Goal: Manage account settings

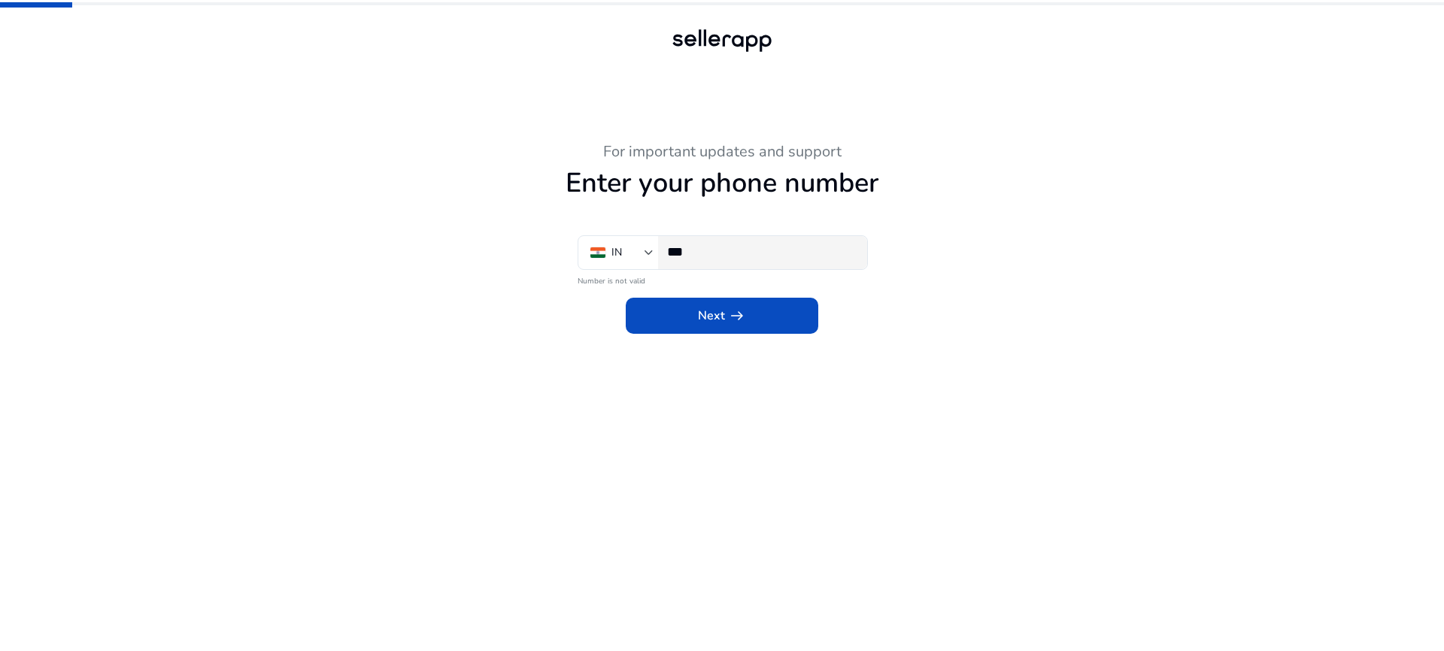
click at [737, 268] on div "***" at bounding box center [761, 252] width 188 height 33
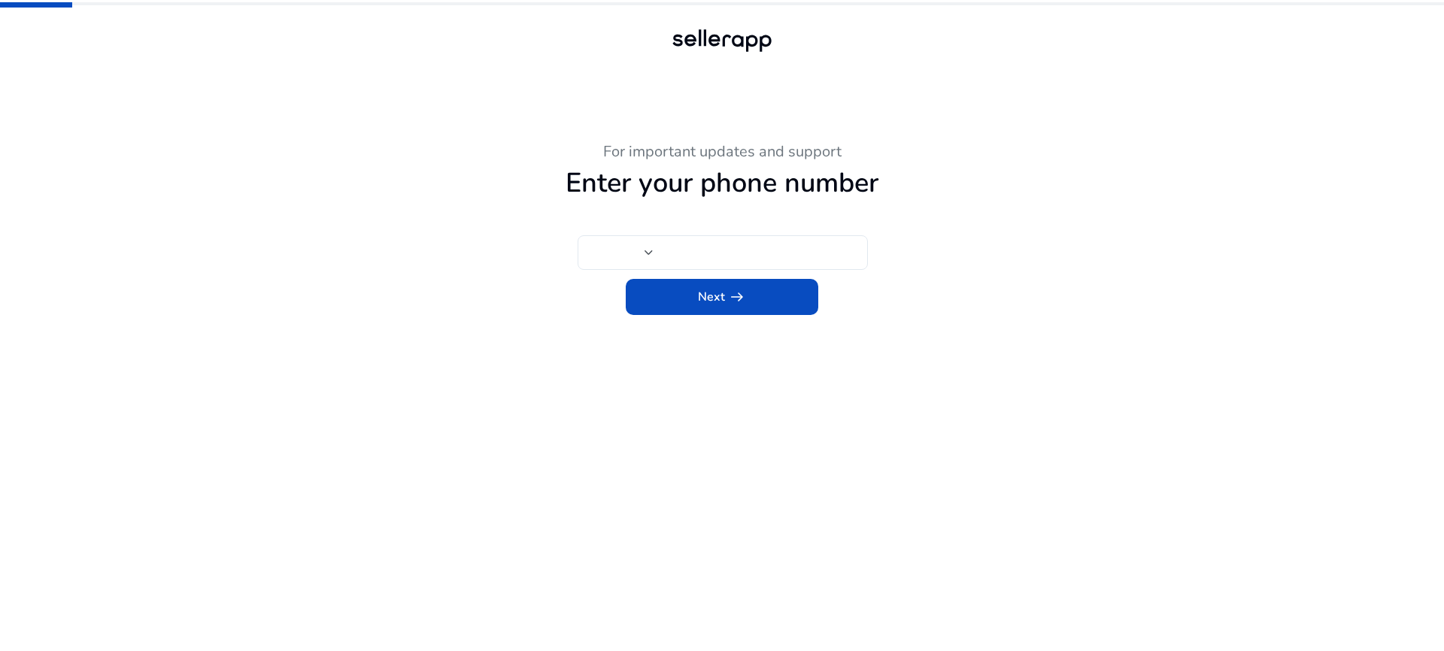
type input "***"
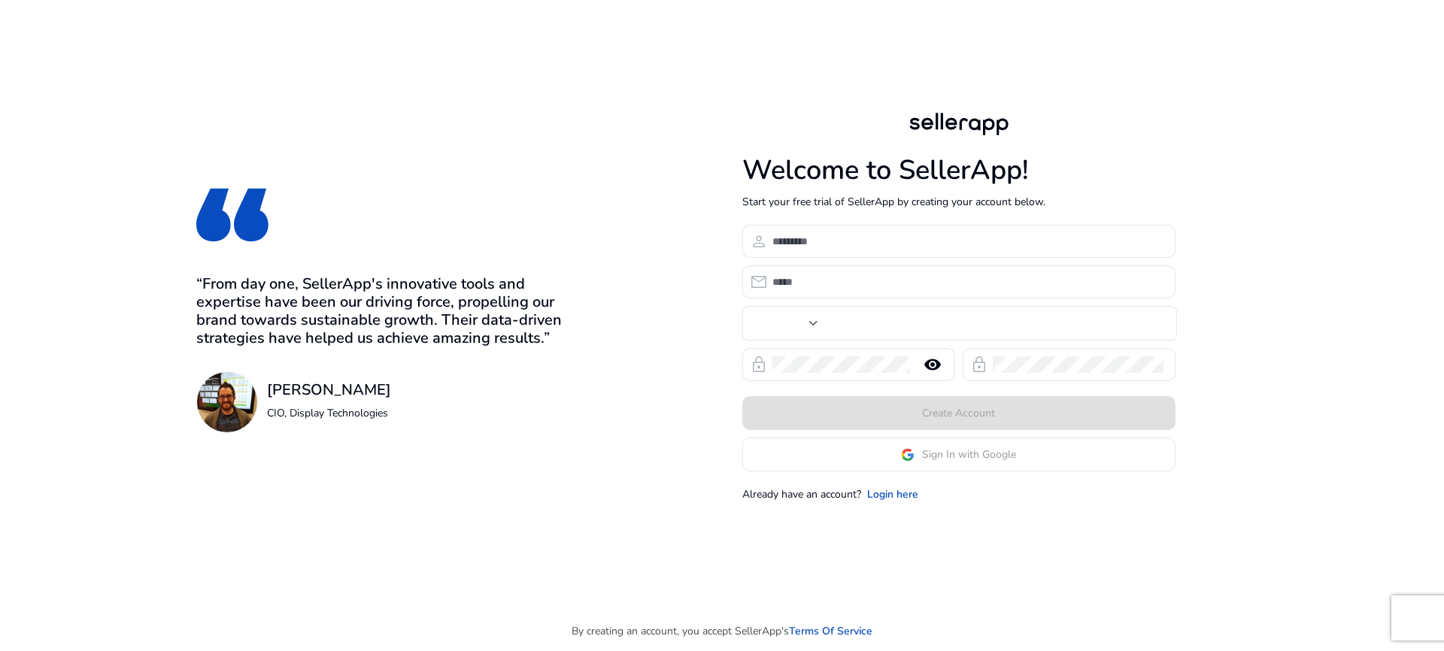
type input "***"
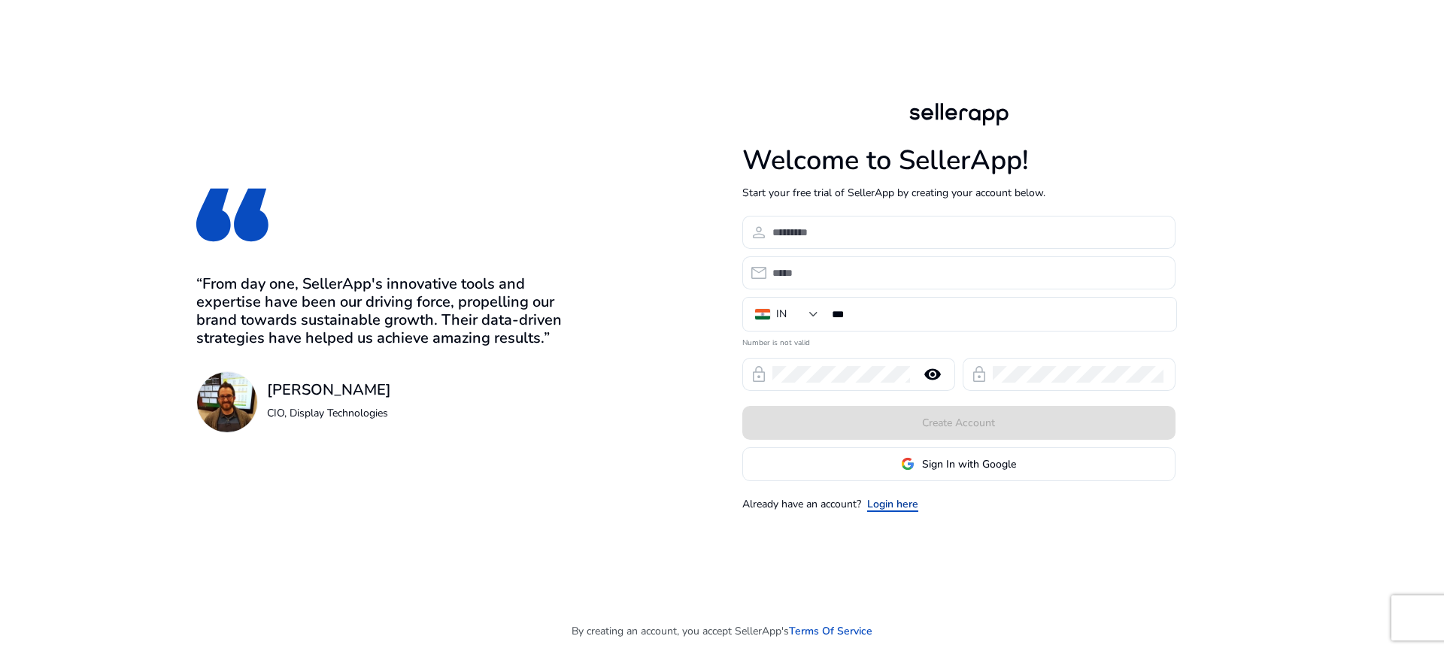
click at [891, 503] on link "Login here" at bounding box center [892, 504] width 51 height 16
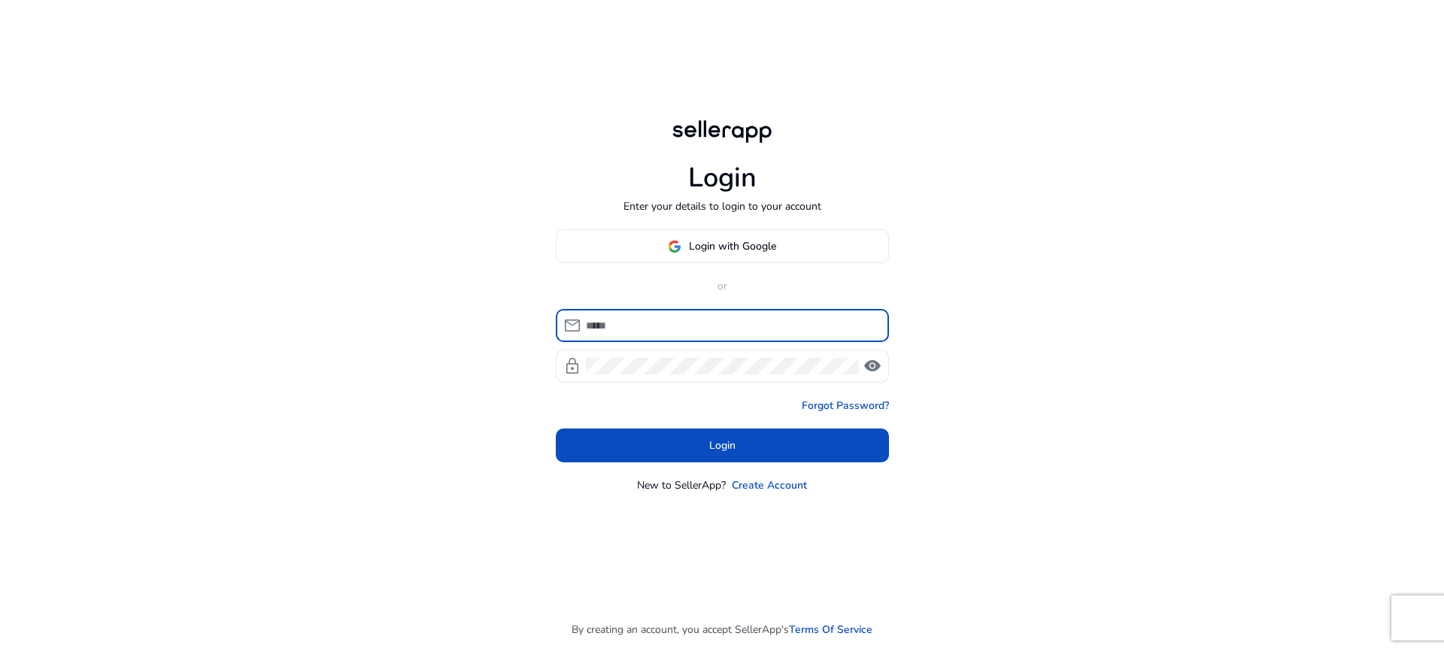
click at [678, 328] on input at bounding box center [731, 325] width 291 height 17
type input "**********"
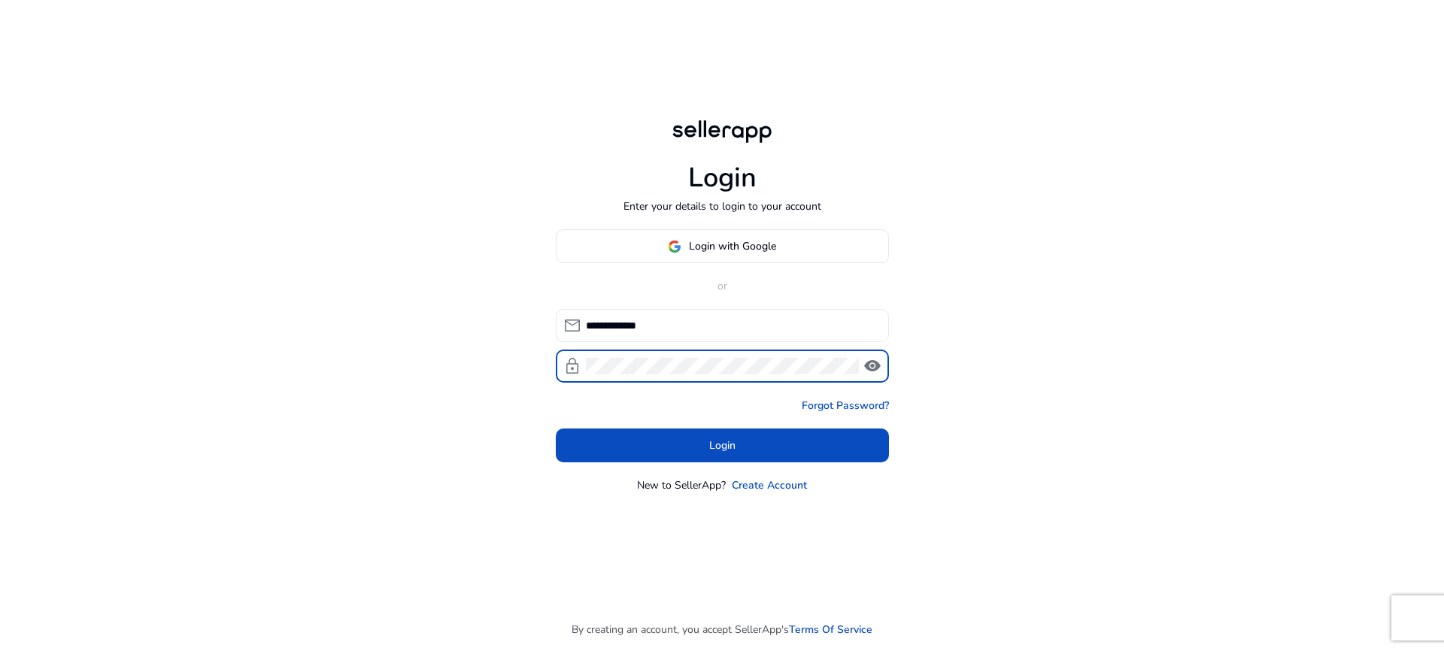
click button "Login" at bounding box center [722, 446] width 333 height 34
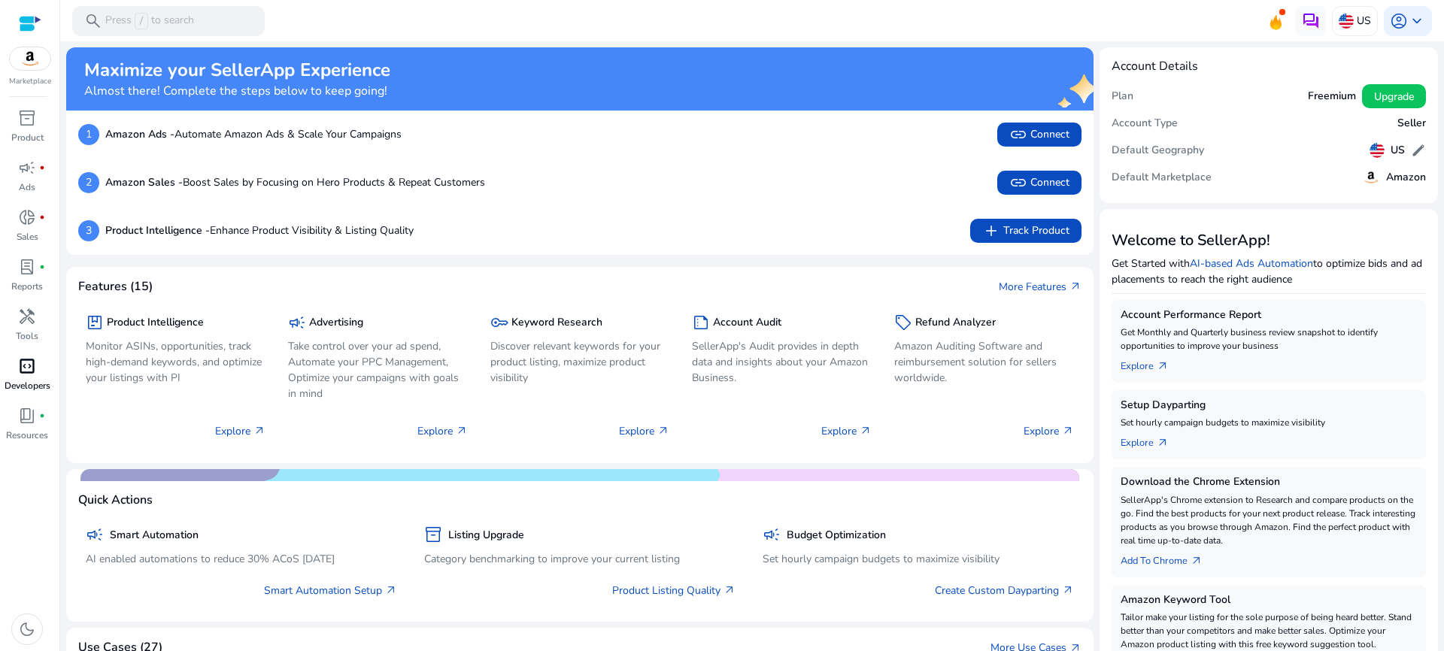
click at [29, 375] on span "code_blocks" at bounding box center [27, 366] width 18 height 18
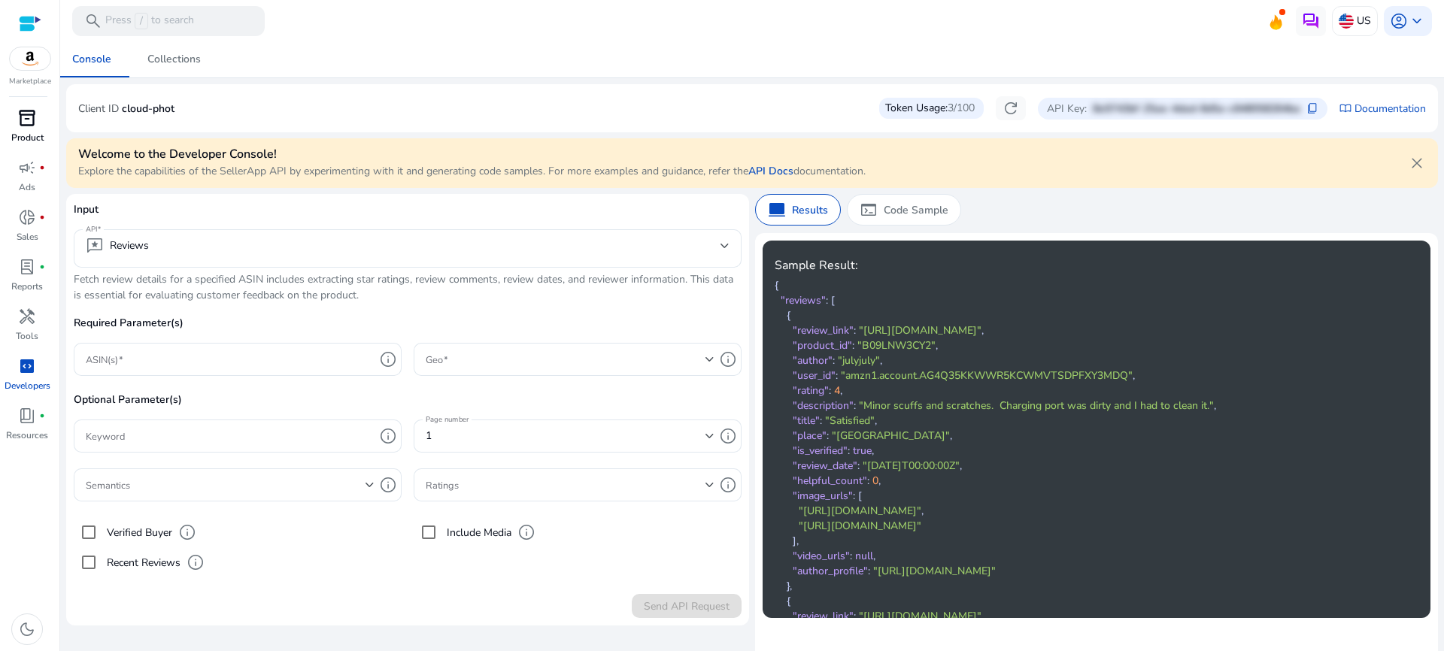
click at [35, 126] on span "inventory_2" at bounding box center [27, 118] width 18 height 18
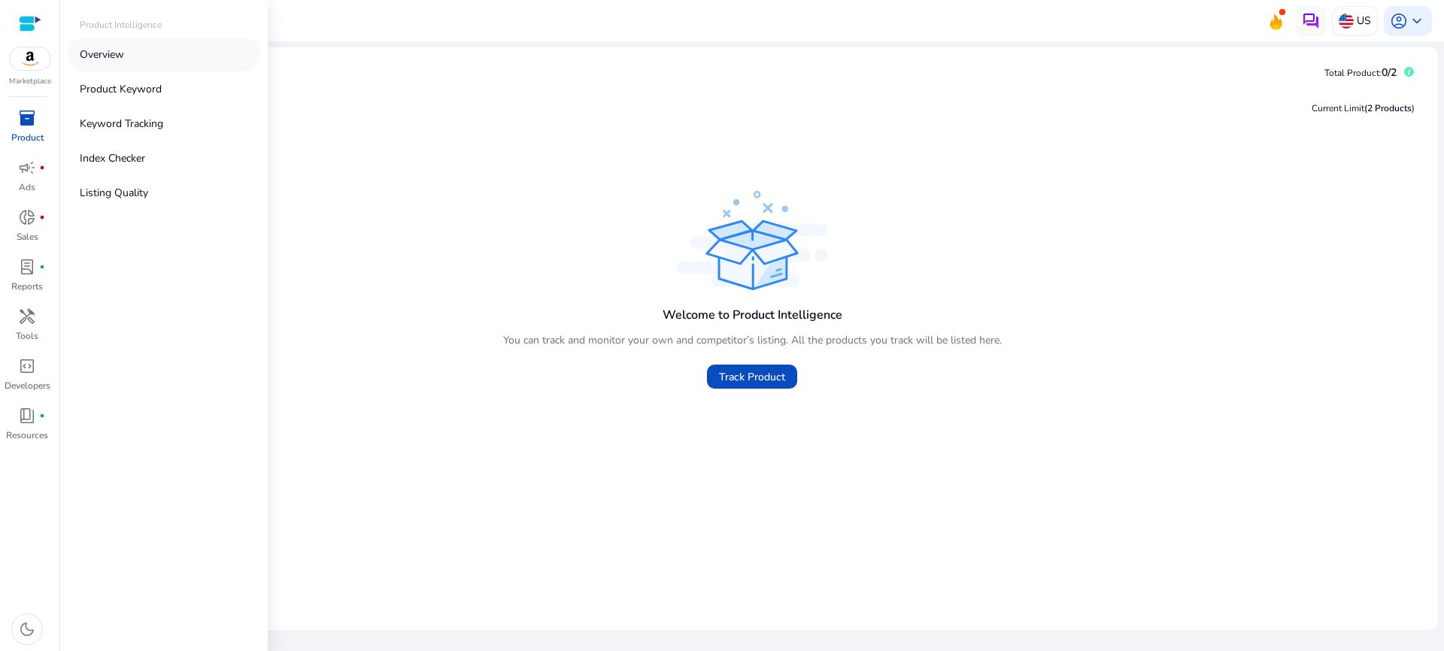
click at [111, 59] on p "Overview" at bounding box center [102, 55] width 44 height 16
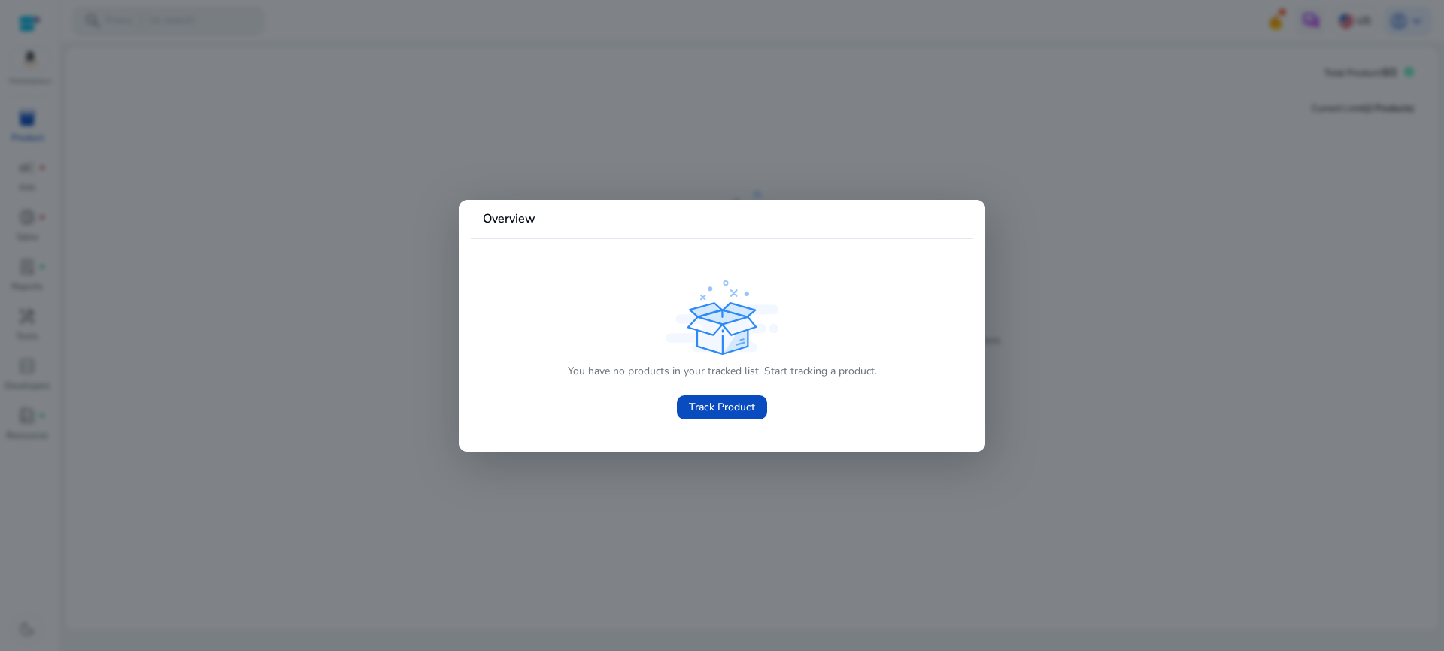
click at [516, 154] on div at bounding box center [722, 325] width 1444 height 651
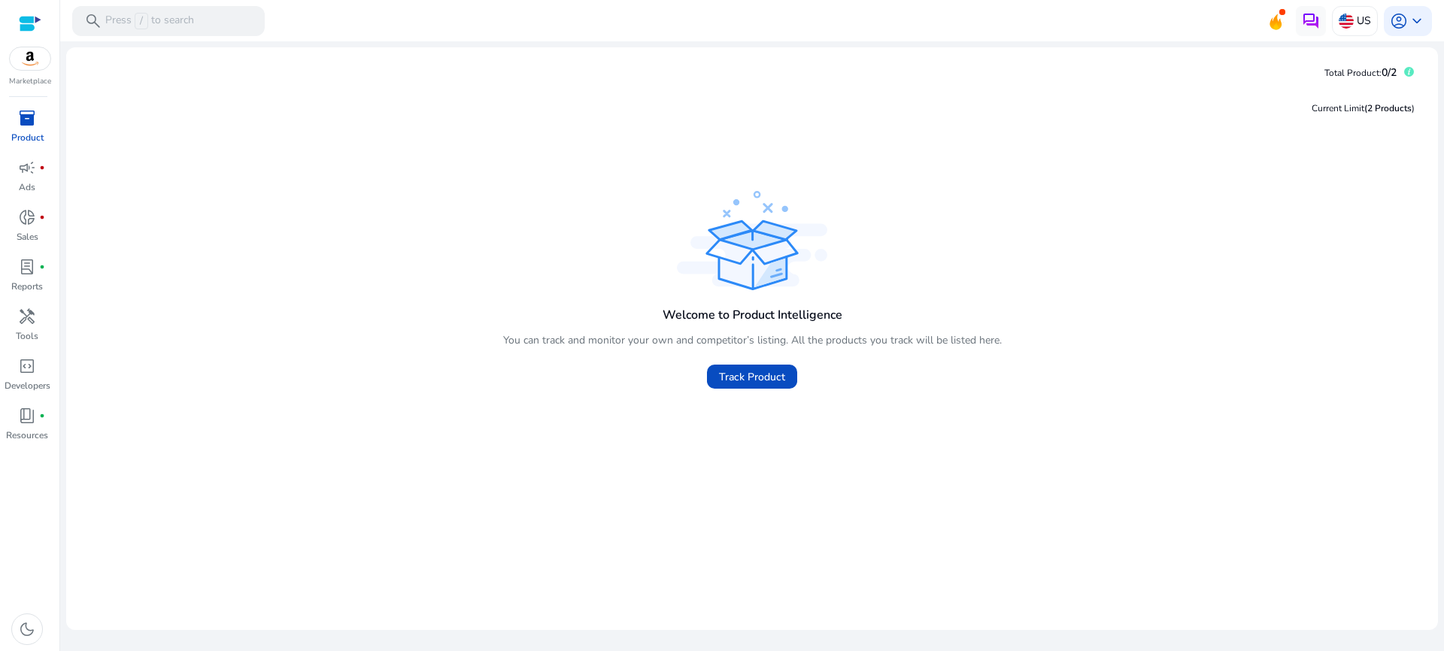
click at [38, 59] on img at bounding box center [30, 58] width 41 height 23
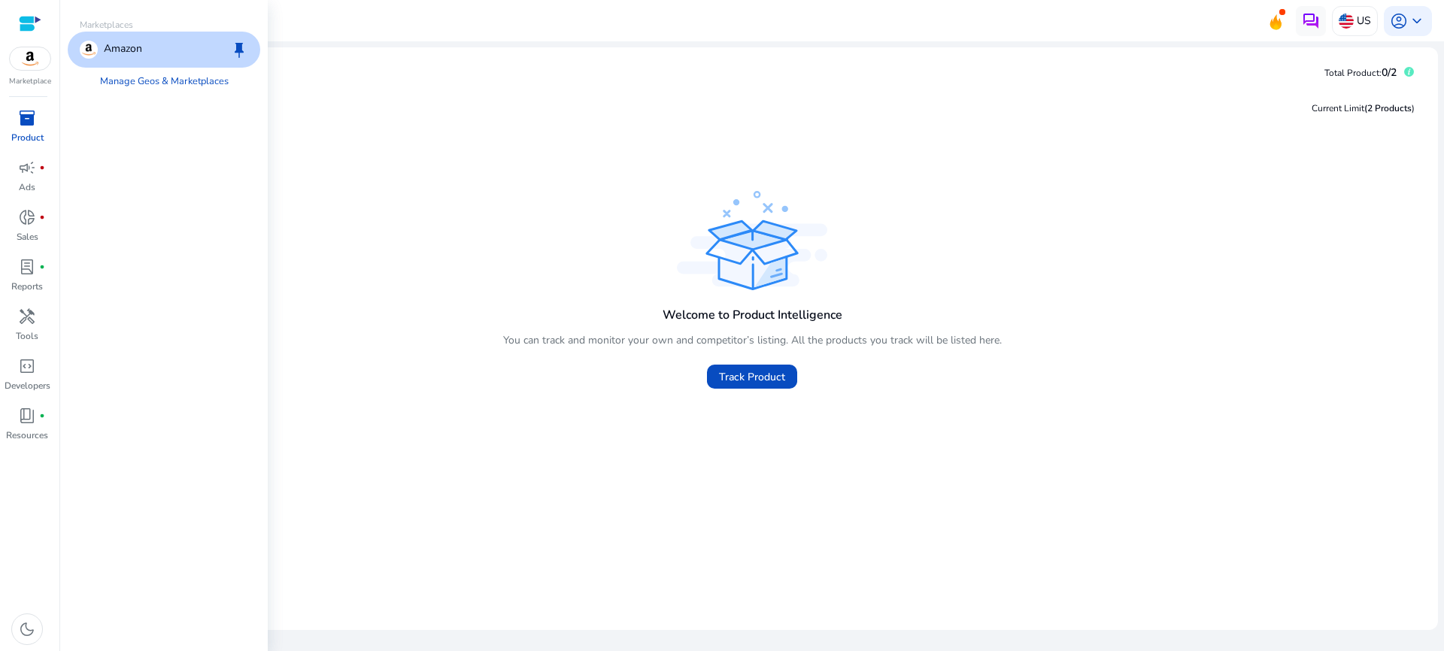
click at [108, 47] on p "Amazon" at bounding box center [123, 50] width 38 height 18
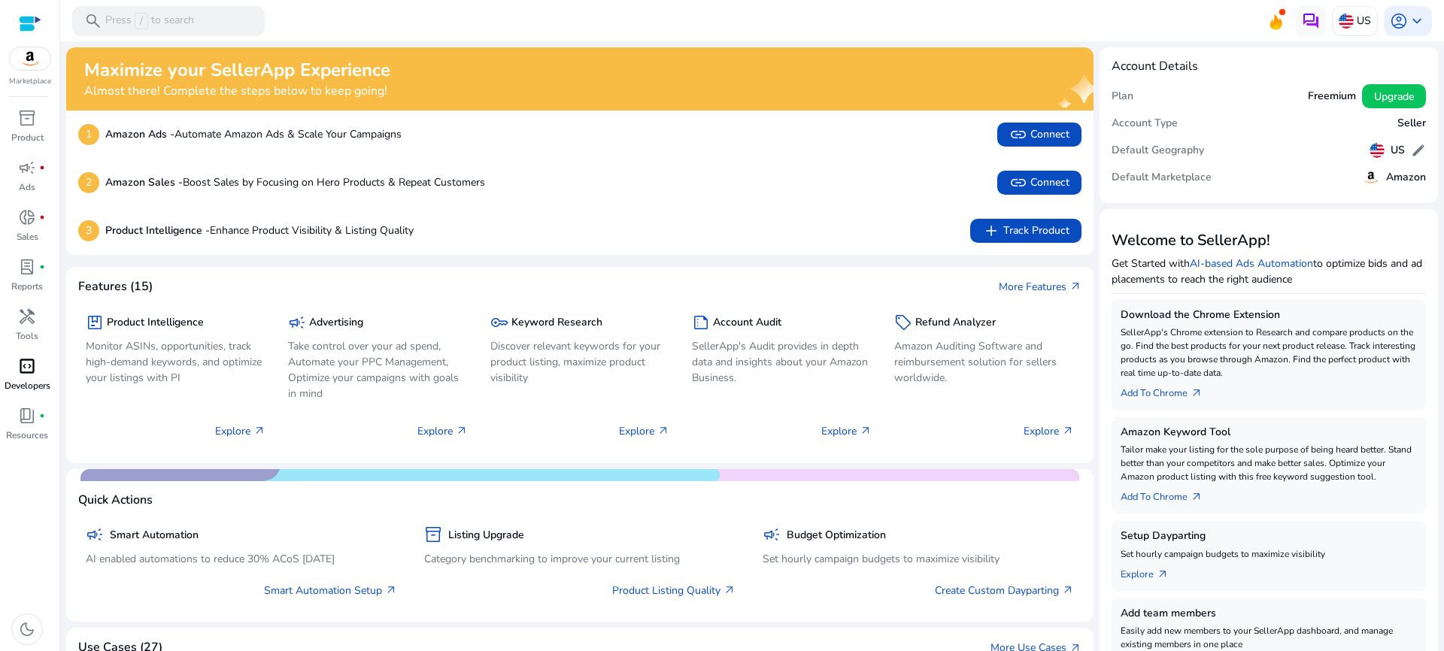
click at [35, 375] on span "code_blocks" at bounding box center [27, 366] width 18 height 18
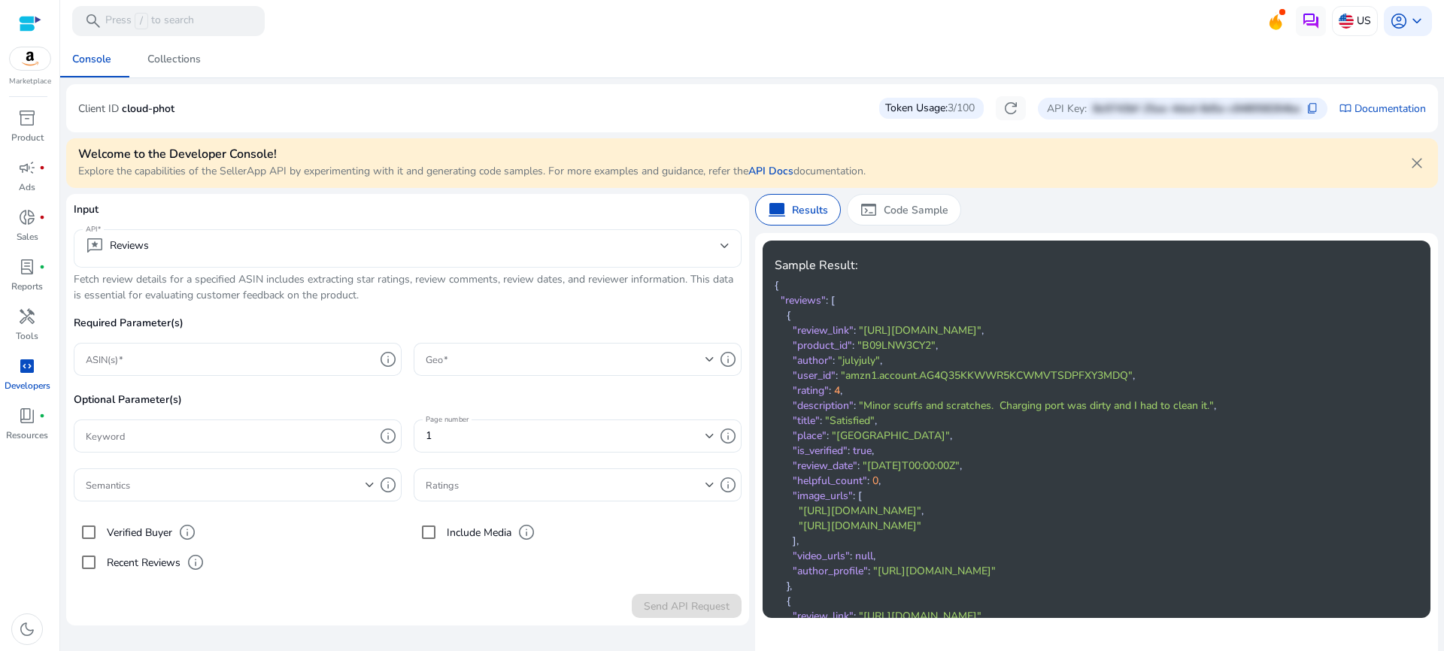
click at [408, 247] on mat-select-trigger "reviews Reviews" at bounding box center [403, 246] width 635 height 18
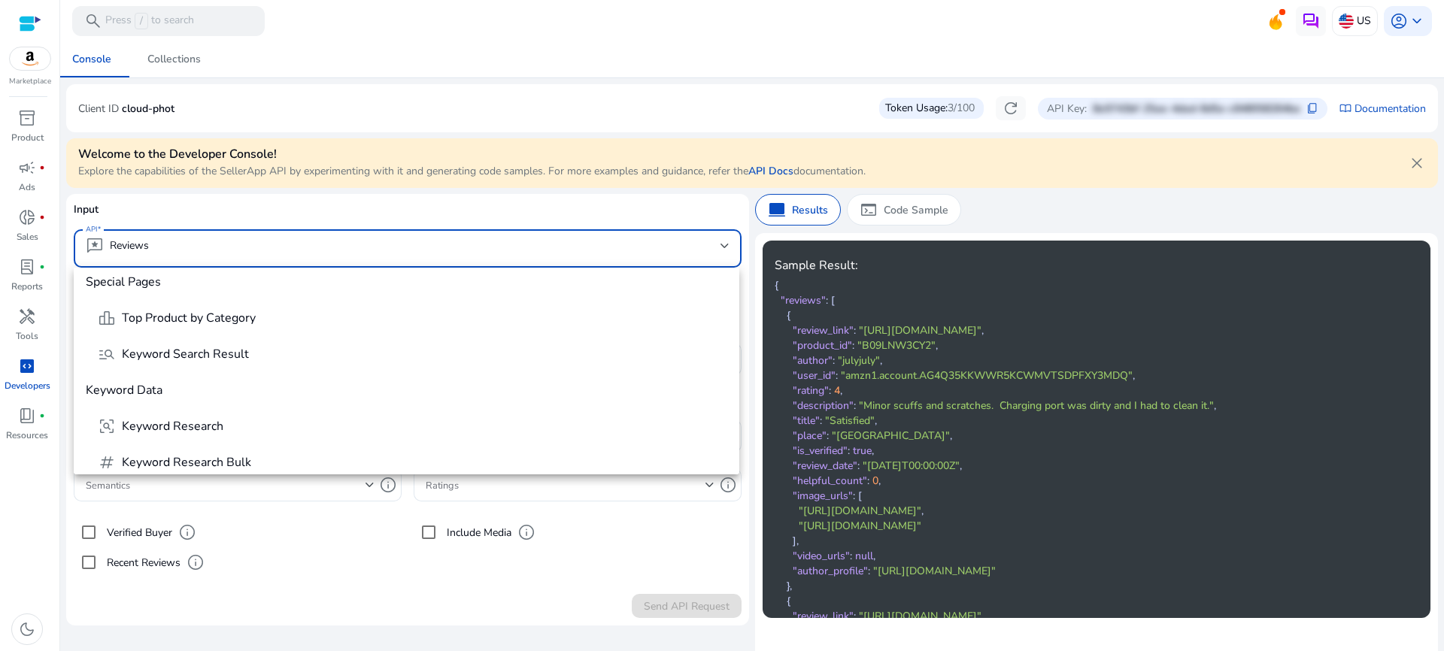
scroll to position [271, 0]
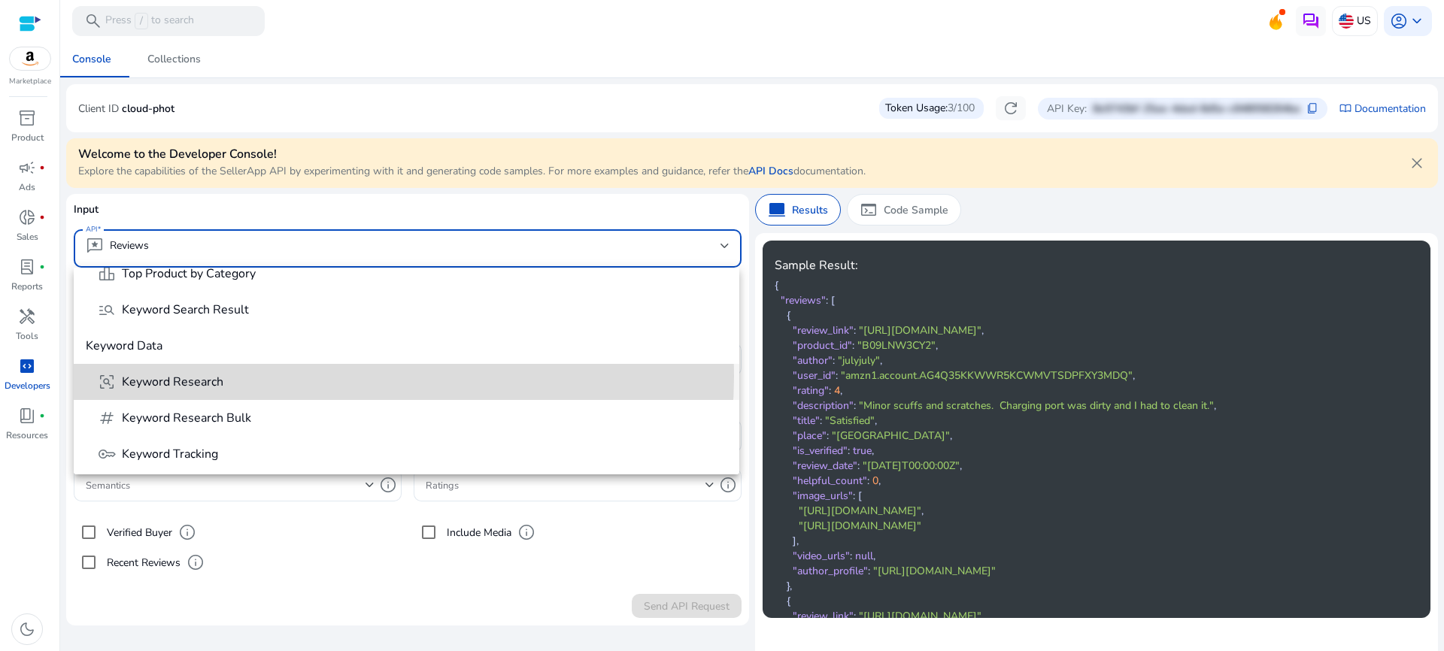
click at [338, 377] on span "frame_inspect Keyword Research" at bounding box center [412, 382] width 629 height 18
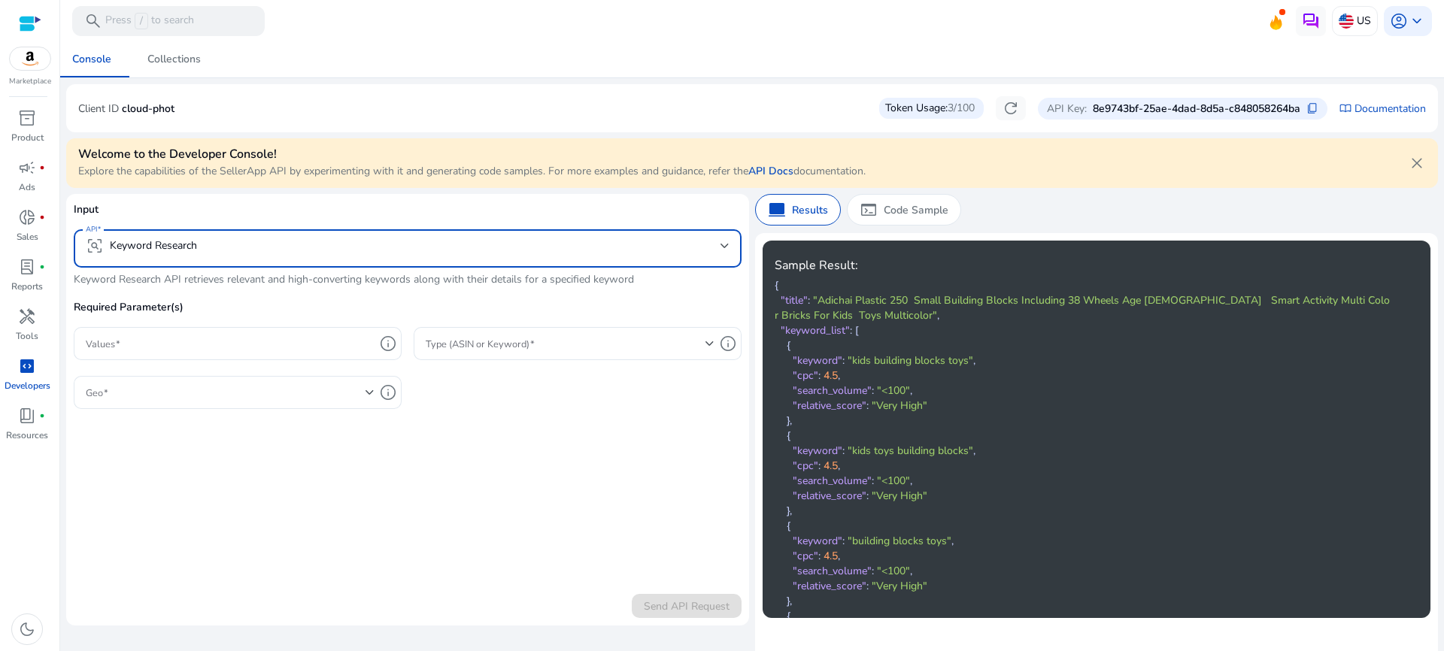
click at [1208, 107] on p "8e9743bf-25ae-4dad-8d5a-c848058264ba" at bounding box center [1197, 109] width 208 height 16
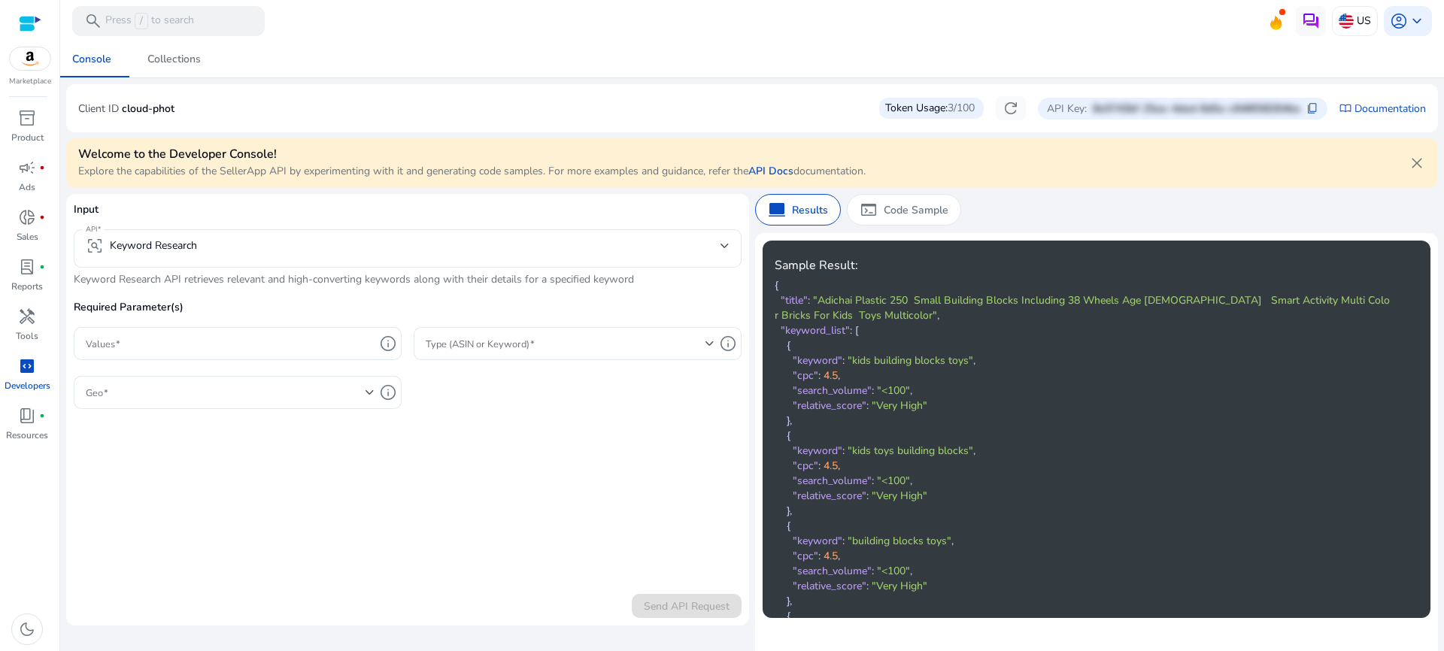
click at [48, 60] on div "Marketplace" at bounding box center [29, 43] width 59 height 87
click at [38, 59] on img at bounding box center [30, 58] width 41 height 23
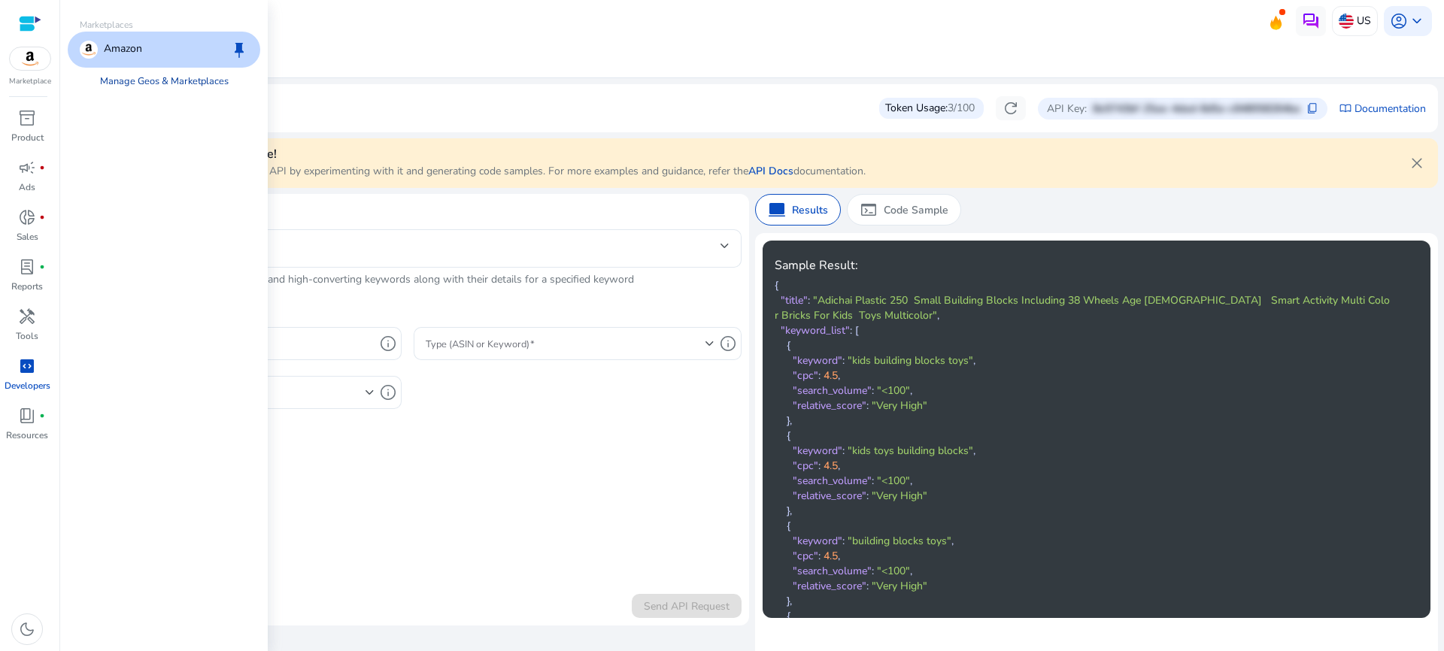
click at [175, 80] on link "Manage Geos & Marketplaces" at bounding box center [164, 81] width 153 height 27
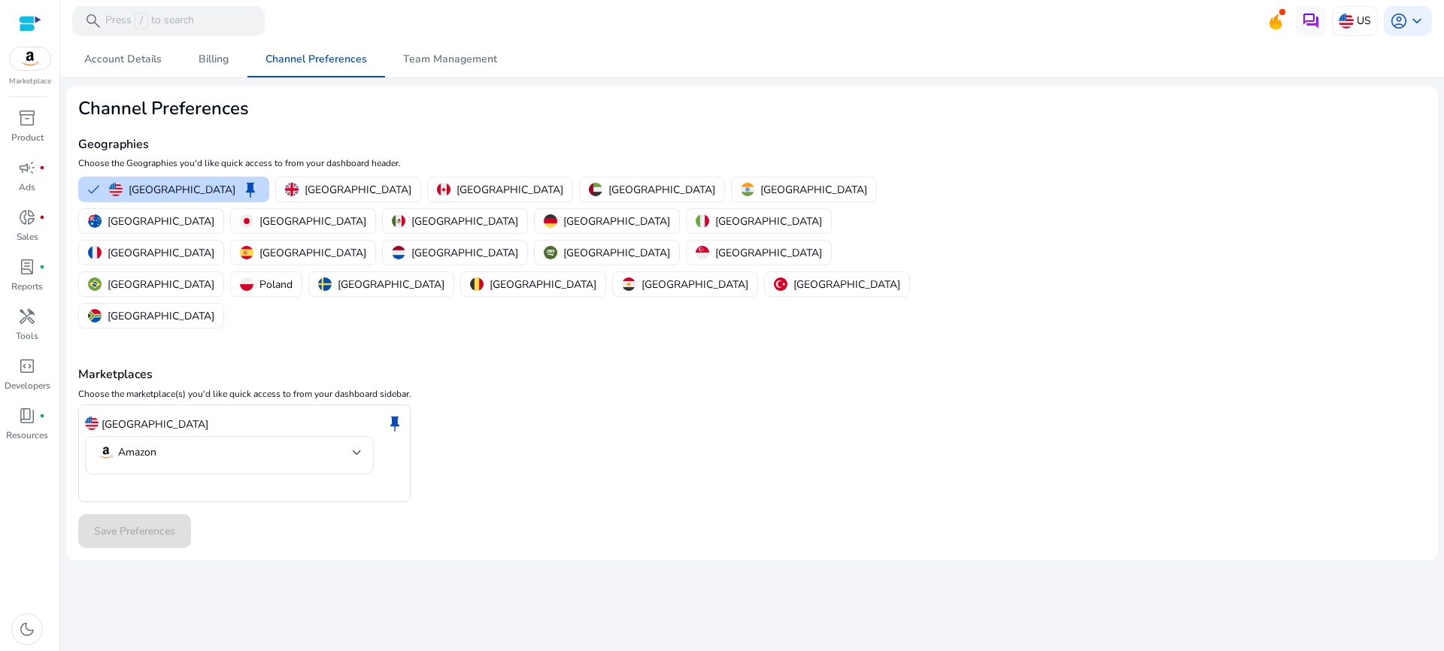
click at [621, 405] on div "United States keep Amazon" at bounding box center [752, 454] width 1348 height 99
click at [319, 189] on p "[GEOGRAPHIC_DATA]" at bounding box center [358, 190] width 107 height 16
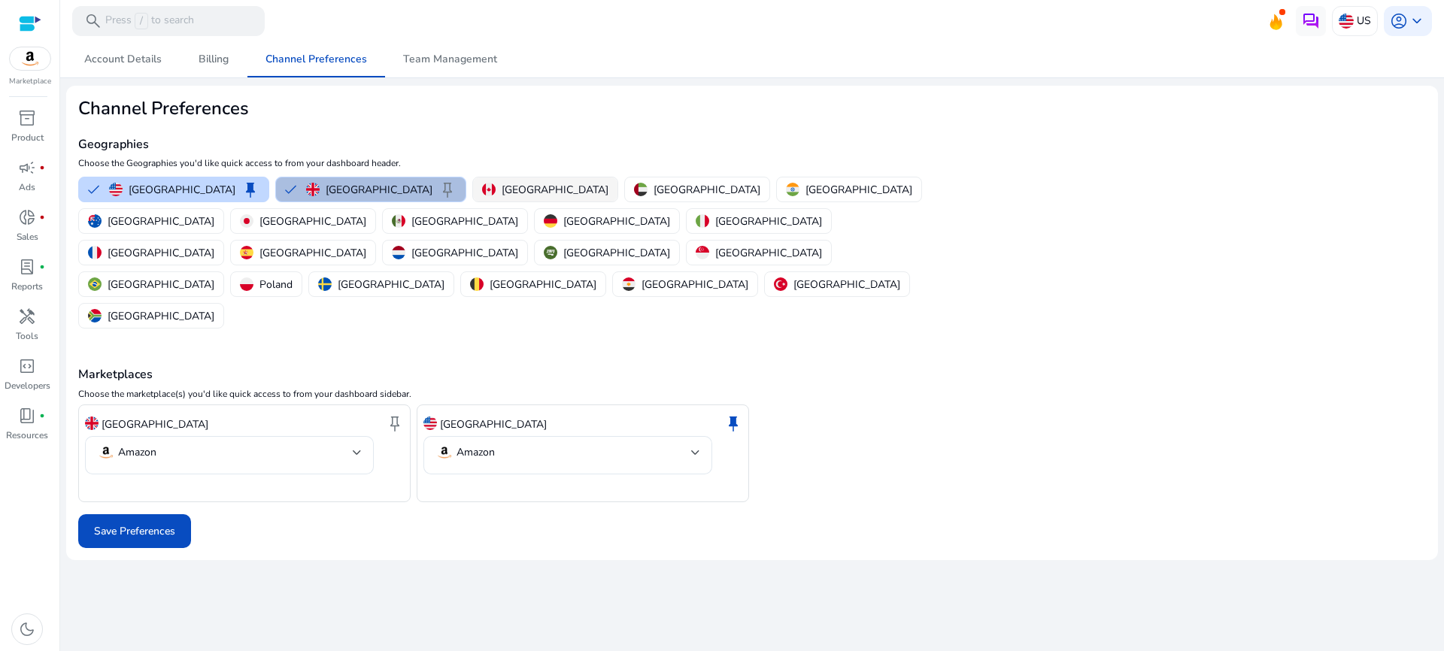
click at [482, 184] on img "button" at bounding box center [489, 190] width 14 height 14
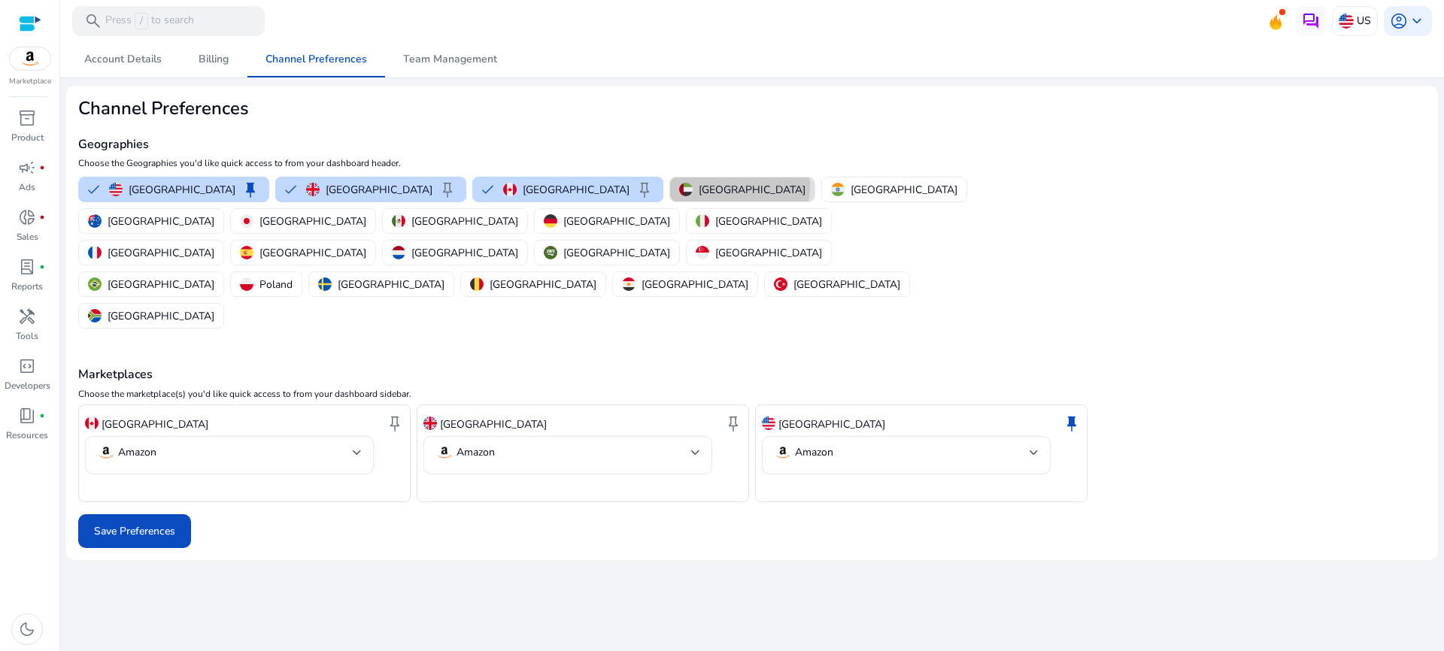
click at [699, 187] on p "[GEOGRAPHIC_DATA]" at bounding box center [752, 190] width 107 height 16
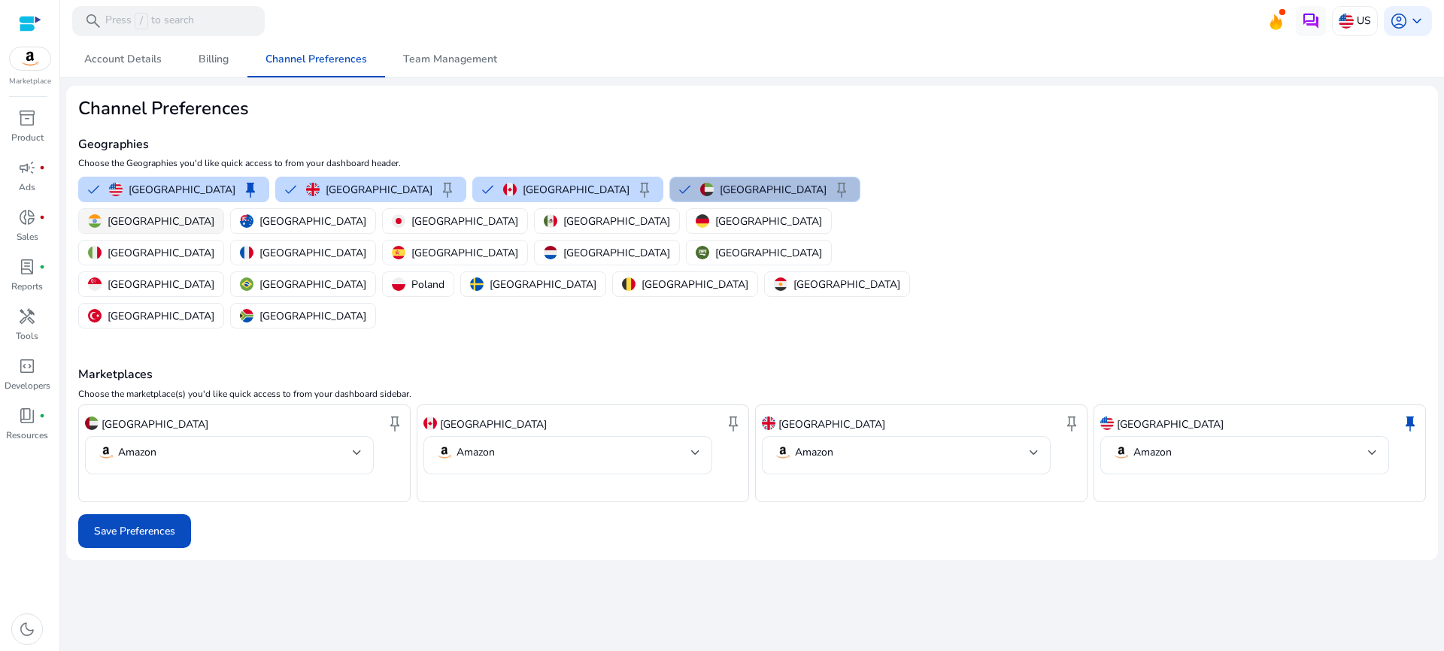
click at [214, 214] on p "[GEOGRAPHIC_DATA]" at bounding box center [161, 222] width 107 height 16
